Goal: Task Accomplishment & Management: Manage account settings

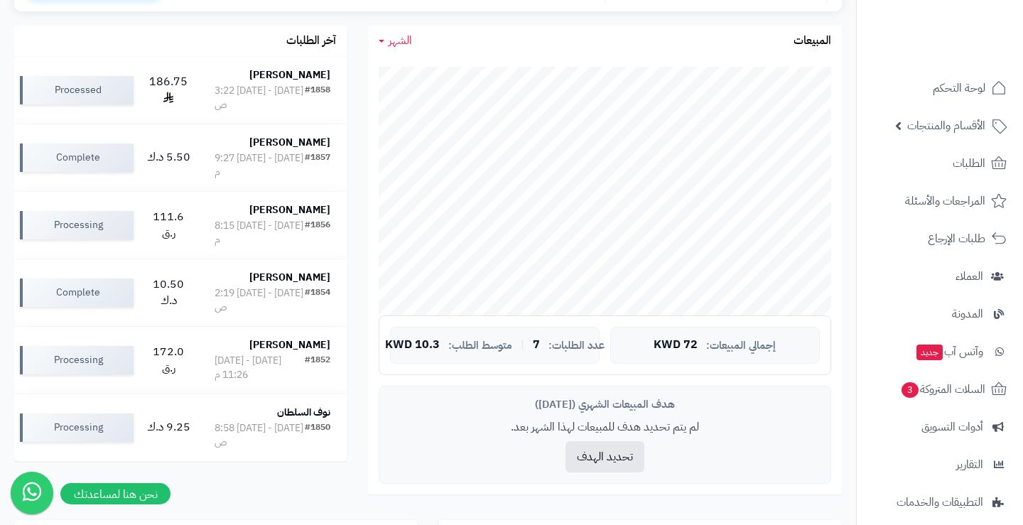
scroll to position [255, 0]
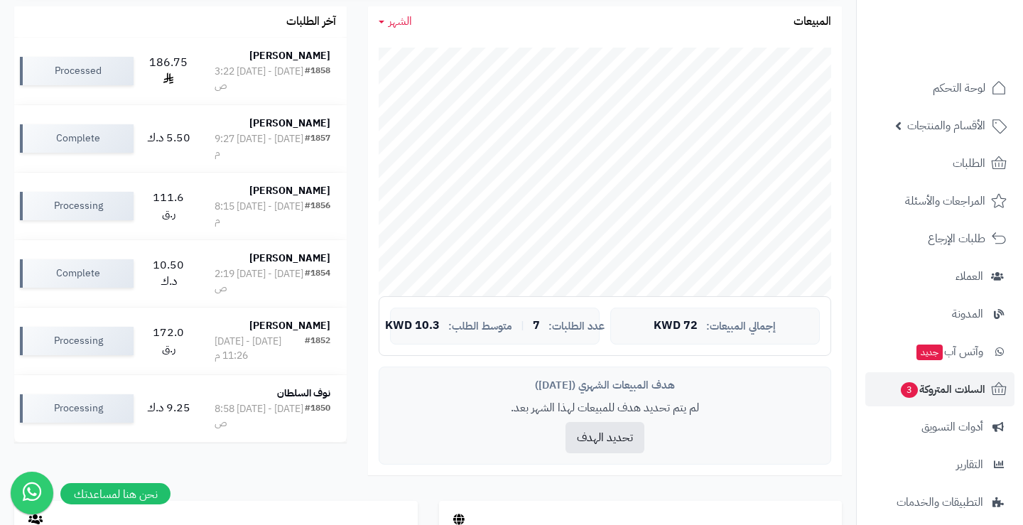
click at [930, 385] on span "السلات المتروكة 3" at bounding box center [943, 389] width 86 height 20
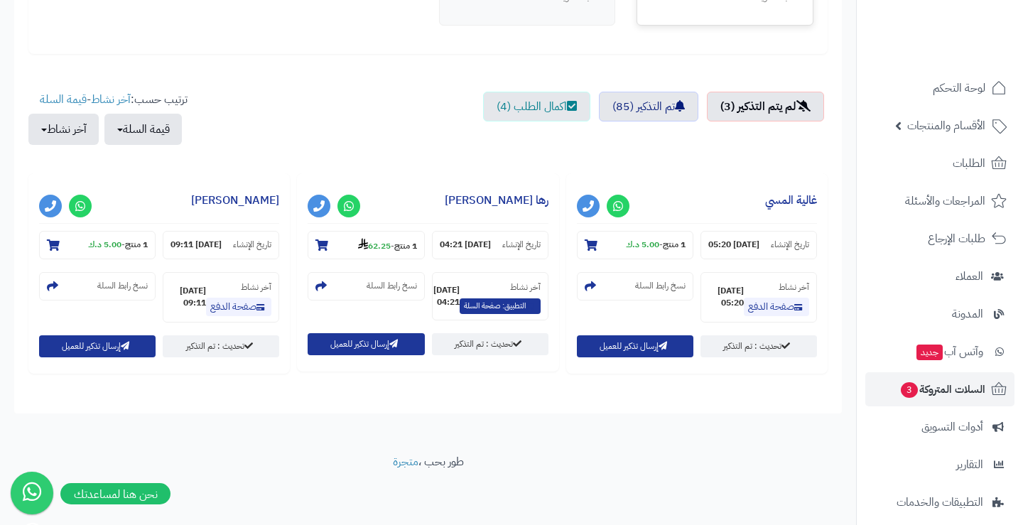
scroll to position [451, 0]
click at [696, 109] on li "تم التذكير (85)" at bounding box center [649, 107] width 107 height 30
click at [657, 239] on small "1 منتج - 5.00 د.ك" at bounding box center [656, 245] width 60 height 12
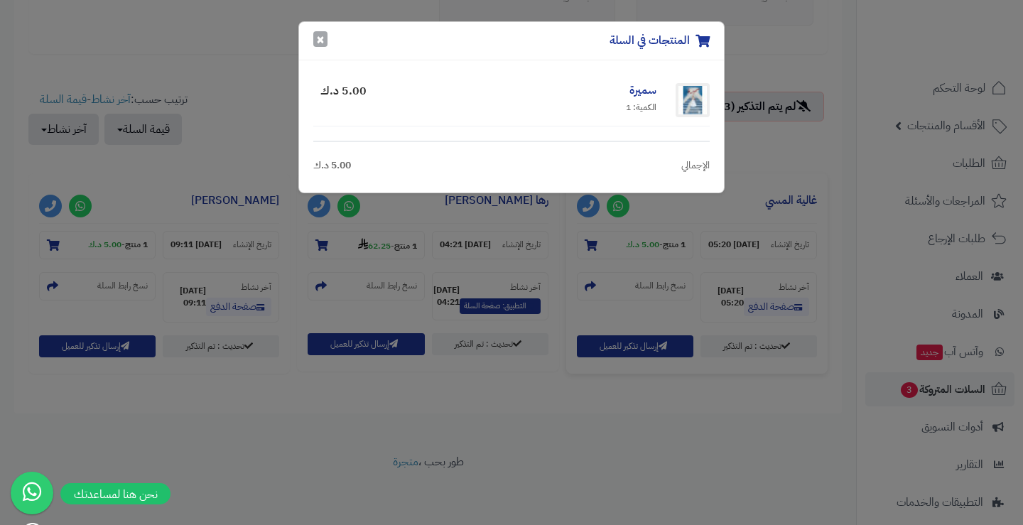
click at [326, 41] on button "×" at bounding box center [320, 39] width 14 height 16
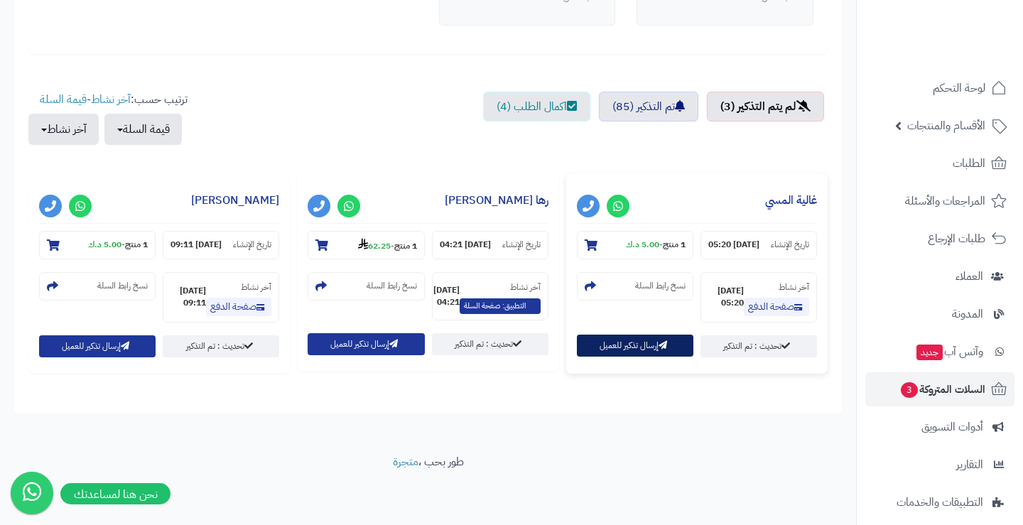
click at [671, 343] on button "إرسال تذكير للعميل" at bounding box center [635, 346] width 117 height 22
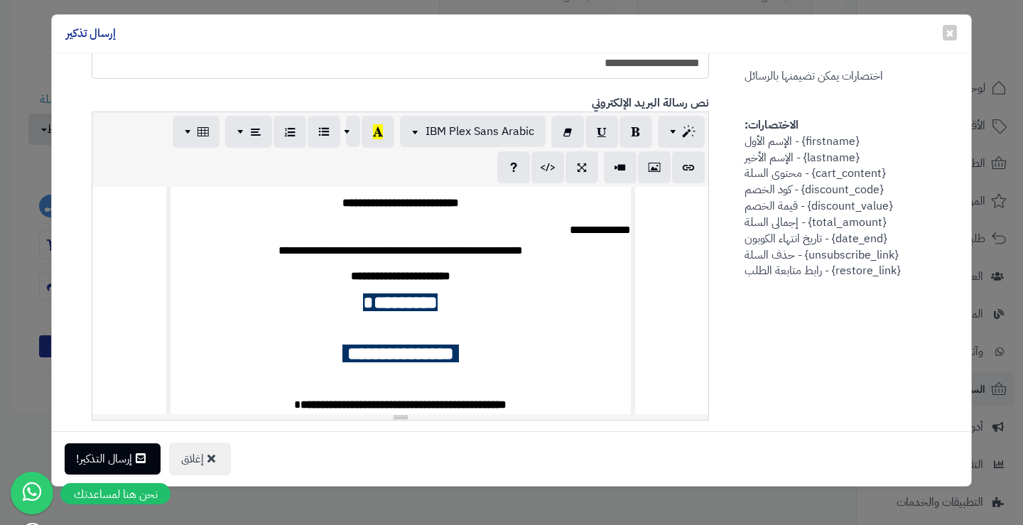
scroll to position [75, 0]
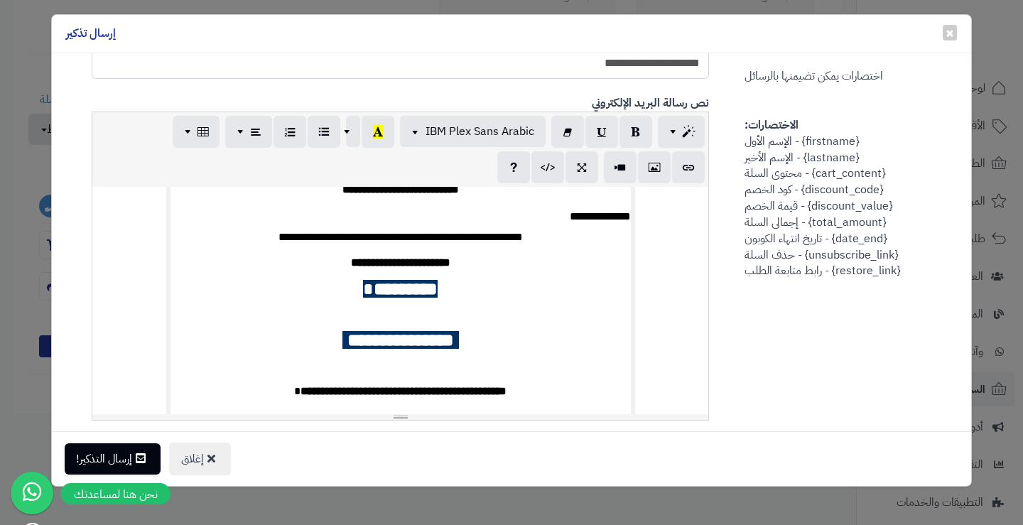
click at [958, 33] on div "× إغلاق إرسال تذكير" at bounding box center [512, 34] width 920 height 38
click at [949, 32] on span "×" at bounding box center [950, 31] width 9 height 21
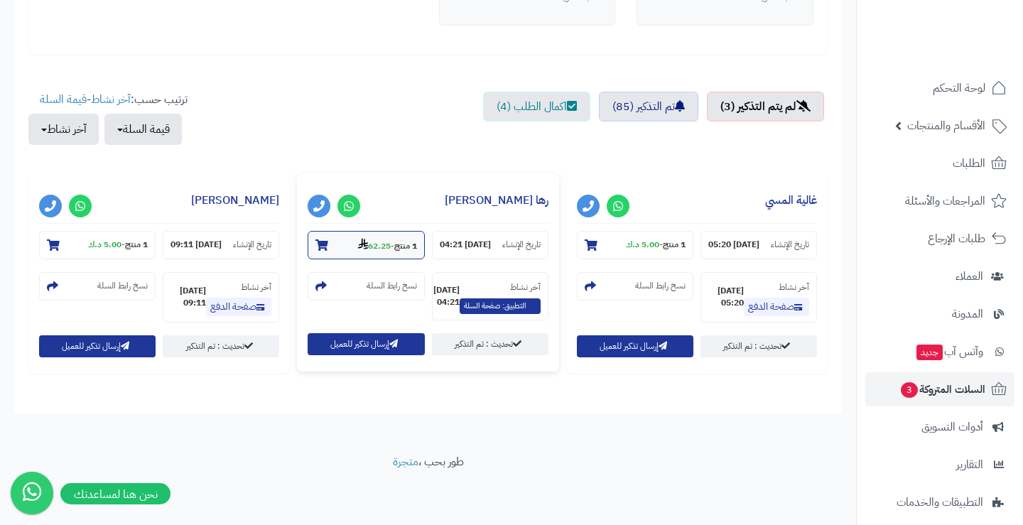
click at [381, 239] on strong "62.25" at bounding box center [374, 245] width 33 height 13
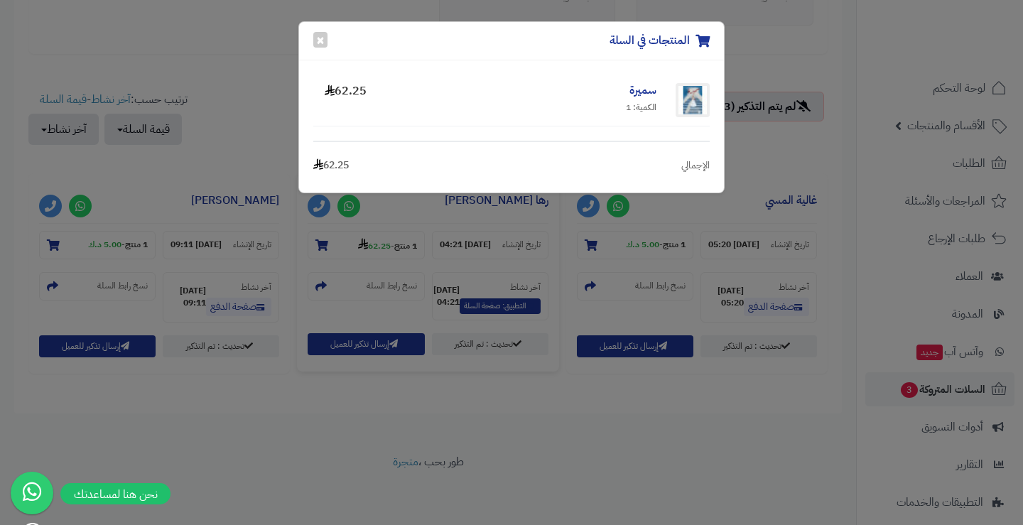
click at [335, 225] on div "المنتجات في السلة × سميرة الكمية: 1 62.25 الإجمالي 62.25" at bounding box center [511, 262] width 1023 height 525
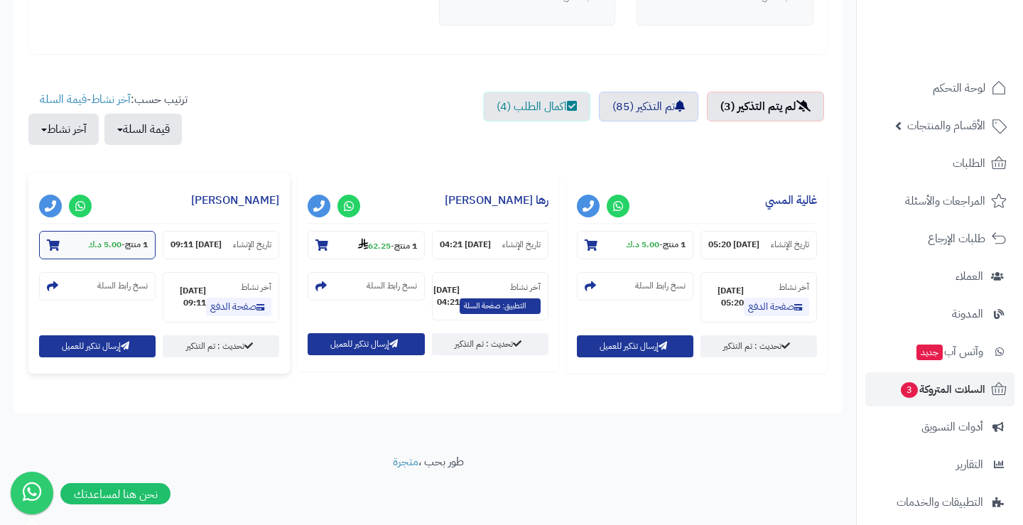
click at [147, 238] on strong "1 منتج" at bounding box center [136, 244] width 23 height 13
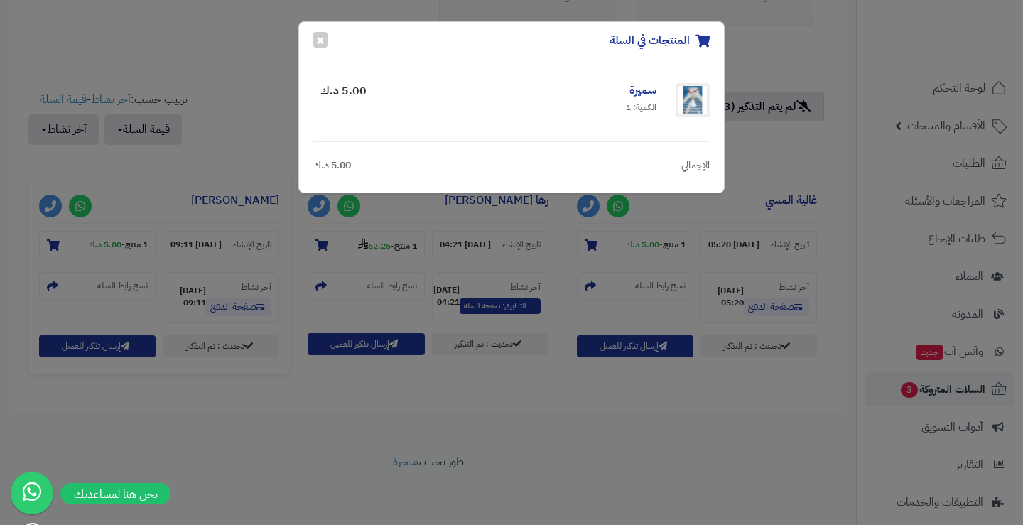
click at [289, 243] on div "المنتجات في السلة × سميرة الكمية: 1 5.00 د.ك الإجمالي 5.00 د.ك" at bounding box center [511, 262] width 1023 height 525
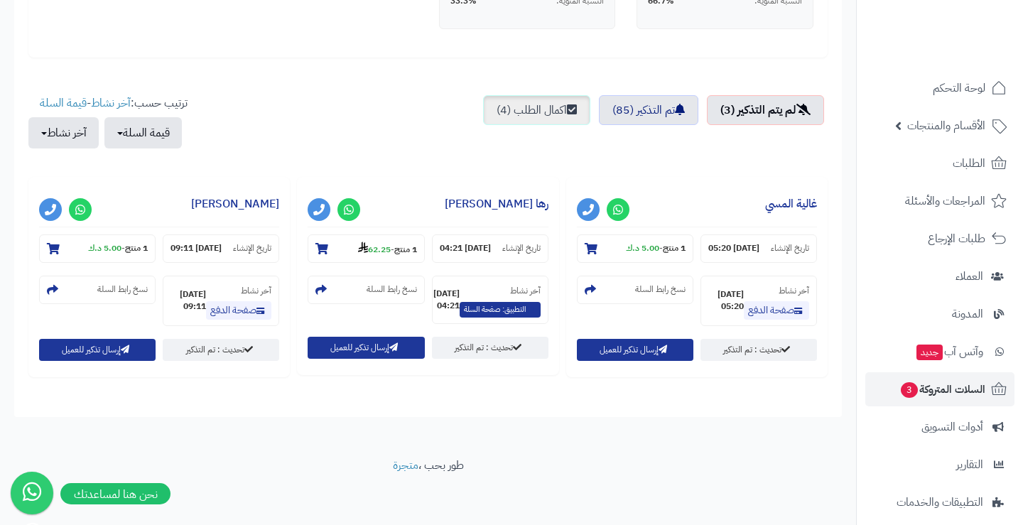
scroll to position [87, 0]
